Goal: Book appointment/travel/reservation

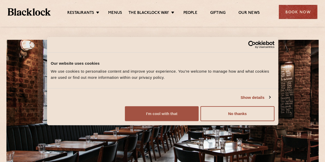
click at [198, 121] on button "I'm cool with that" at bounding box center [162, 113] width 74 height 15
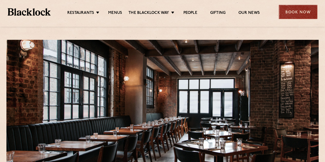
click at [309, 14] on div "Book Now" at bounding box center [297, 12] width 38 height 14
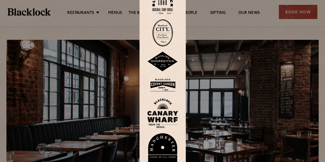
click at [162, 58] on img at bounding box center [162, 62] width 31 height 20
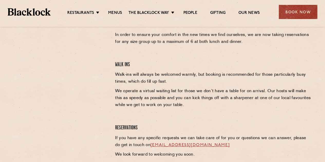
scroll to position [188, 0]
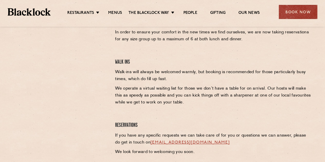
click at [21, 119] on div at bounding box center [60, 85] width 102 height 146
click at [112, 12] on link "Menus" at bounding box center [115, 14] width 14 height 6
